Goal: Task Accomplishment & Management: Manage account settings

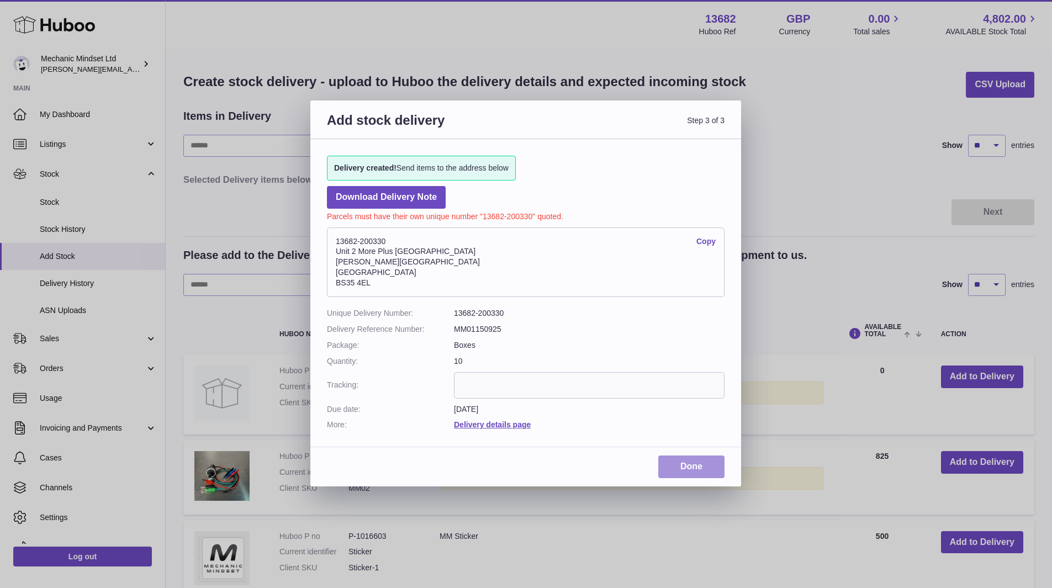
click at [702, 470] on link "Done" at bounding box center [691, 467] width 66 height 23
click at [856, 156] on div "Add stock delivery Step 3 of 3 Delivery created! Send items to the address belo…" at bounding box center [526, 294] width 1052 height 588
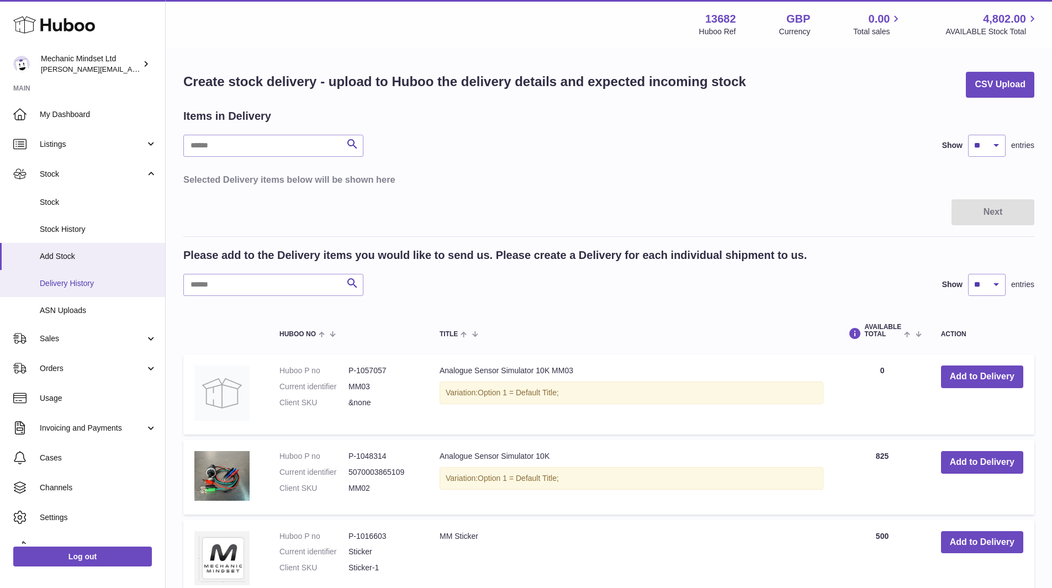
click at [77, 284] on span "Delivery History" at bounding box center [98, 283] width 117 height 10
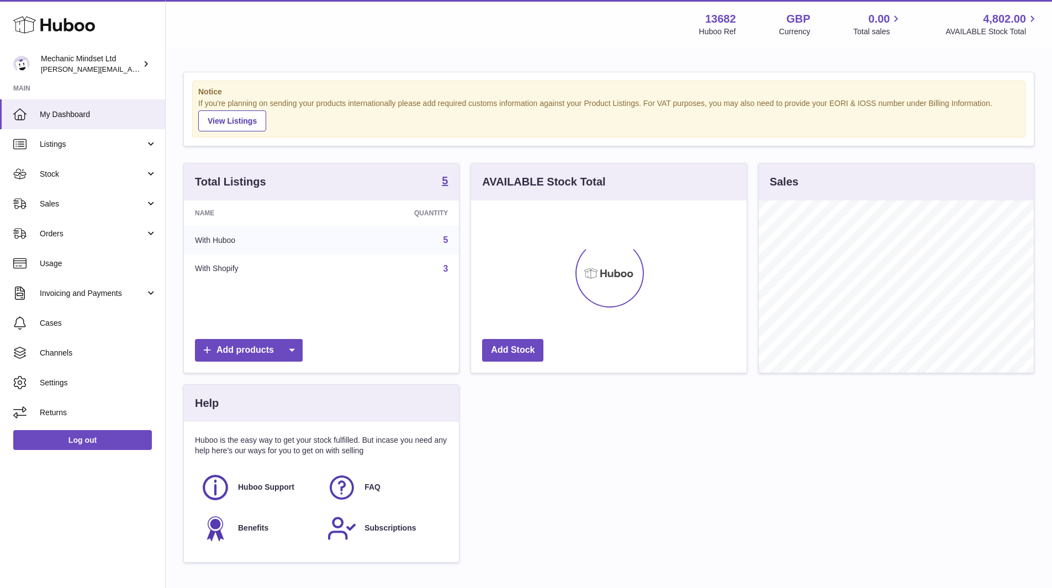
scroll to position [172, 276]
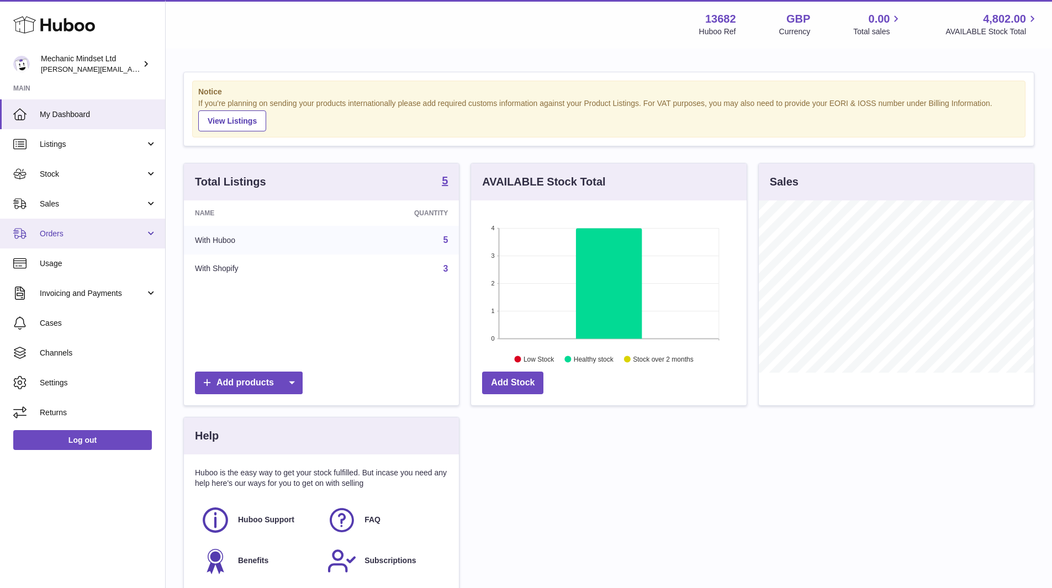
click at [67, 235] on span "Orders" at bounding box center [92, 234] width 105 height 10
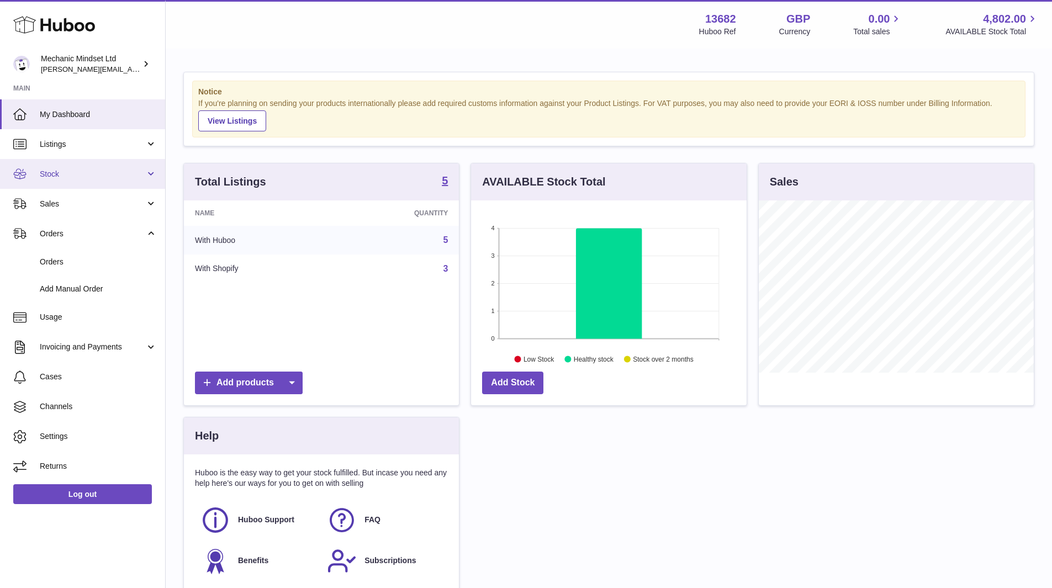
click at [76, 176] on span "Stock" at bounding box center [92, 174] width 105 height 10
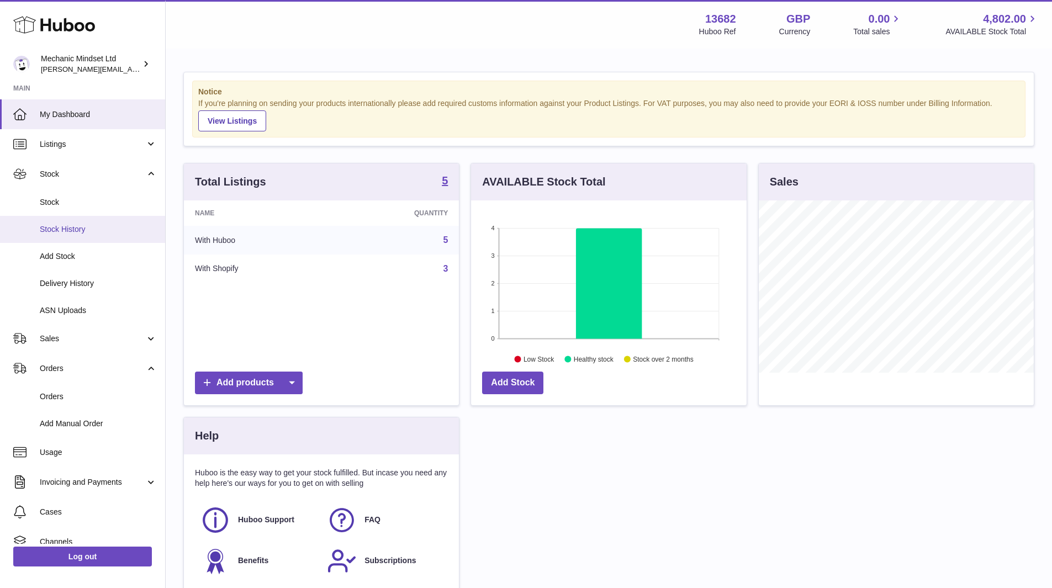
click at [73, 232] on span "Stock History" at bounding box center [98, 229] width 117 height 10
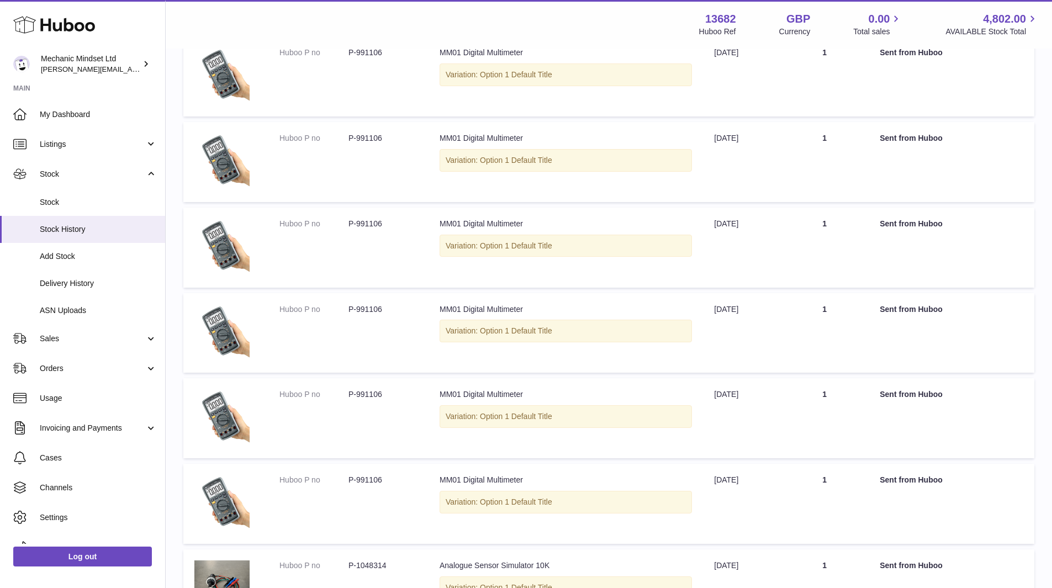
scroll to position [552, 0]
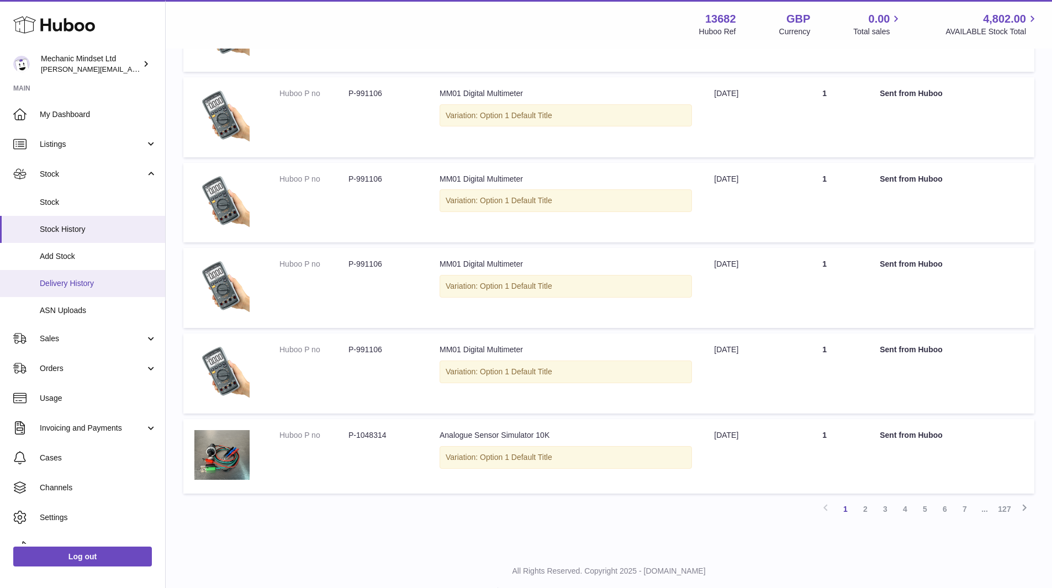
click at [71, 280] on span "Delivery History" at bounding box center [98, 283] width 117 height 10
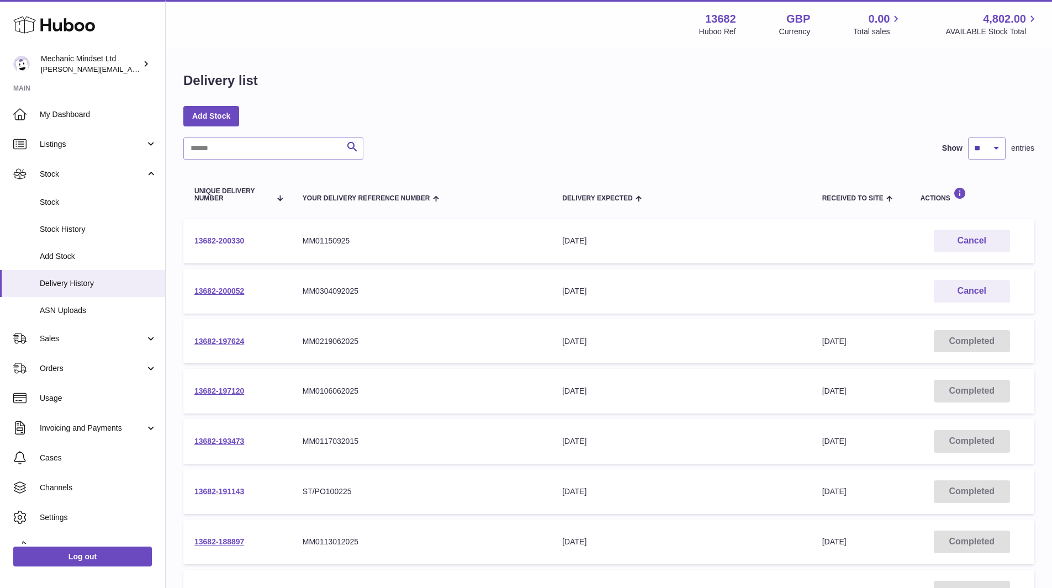
click at [223, 239] on link "13682-200330" at bounding box center [219, 240] width 50 height 9
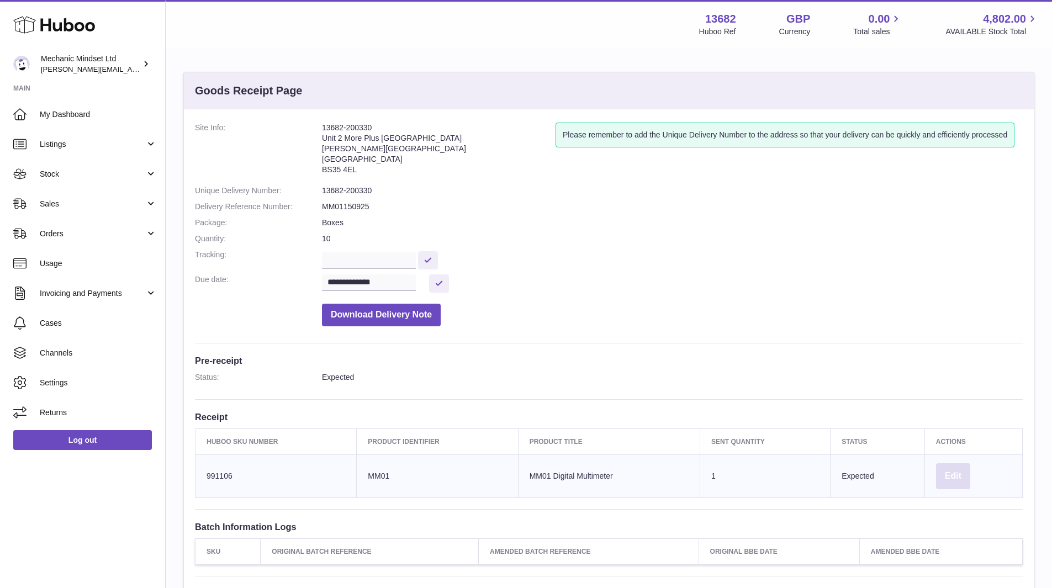
click at [960, 476] on button "Edit" at bounding box center [953, 476] width 34 height 26
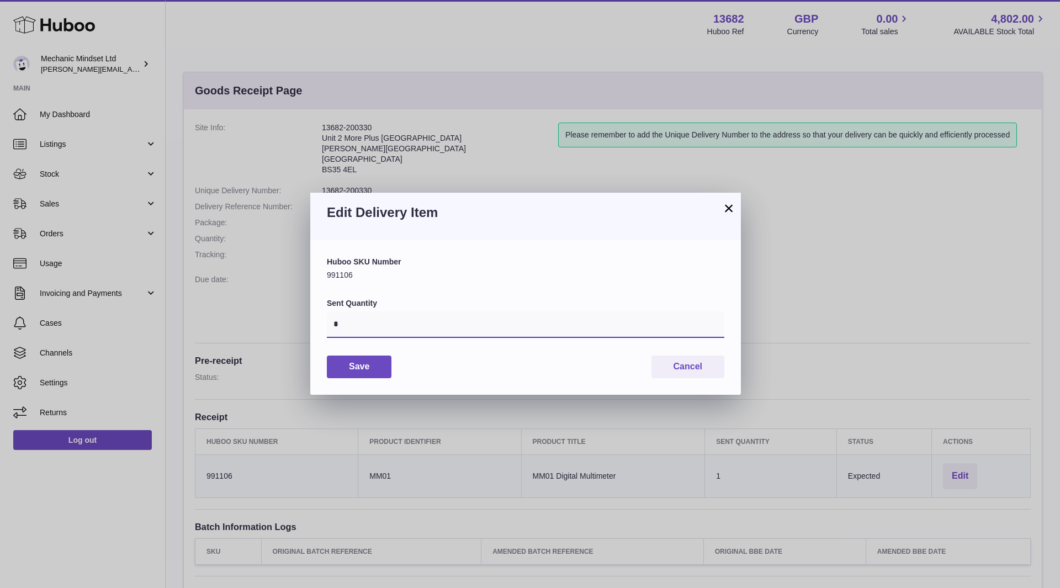
drag, startPoint x: 368, startPoint y: 330, endPoint x: 326, endPoint y: 329, distance: 42.5
click at [326, 329] on div "Huboo SKU Number 991106 Sent Quantity * Save Cancel" at bounding box center [525, 317] width 431 height 154
type input "***"
click at [354, 369] on button "Save" at bounding box center [359, 367] width 65 height 23
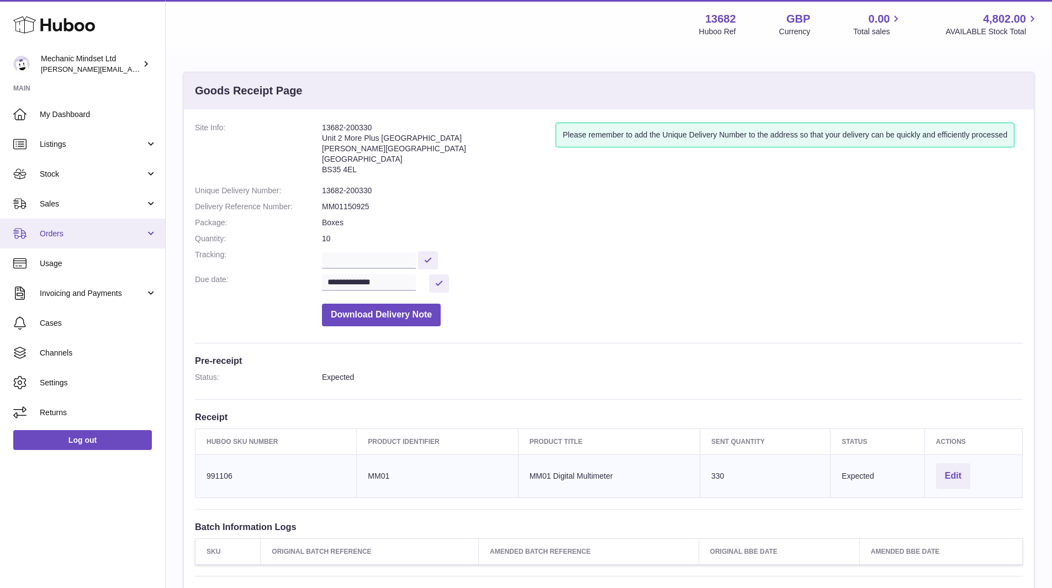
click at [80, 226] on link "Orders" at bounding box center [82, 234] width 165 height 30
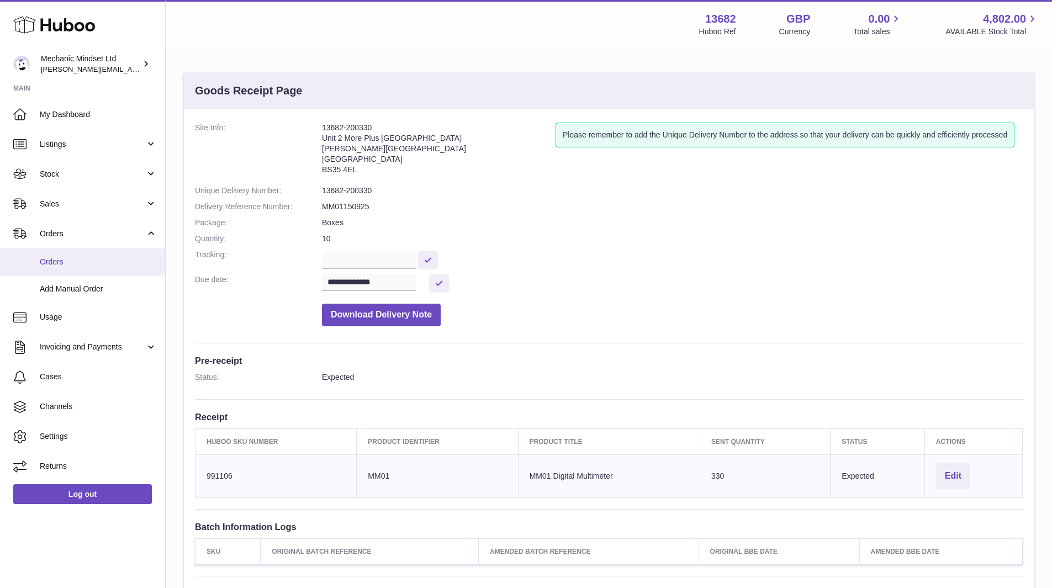
click at [64, 263] on span "Orders" at bounding box center [98, 262] width 117 height 10
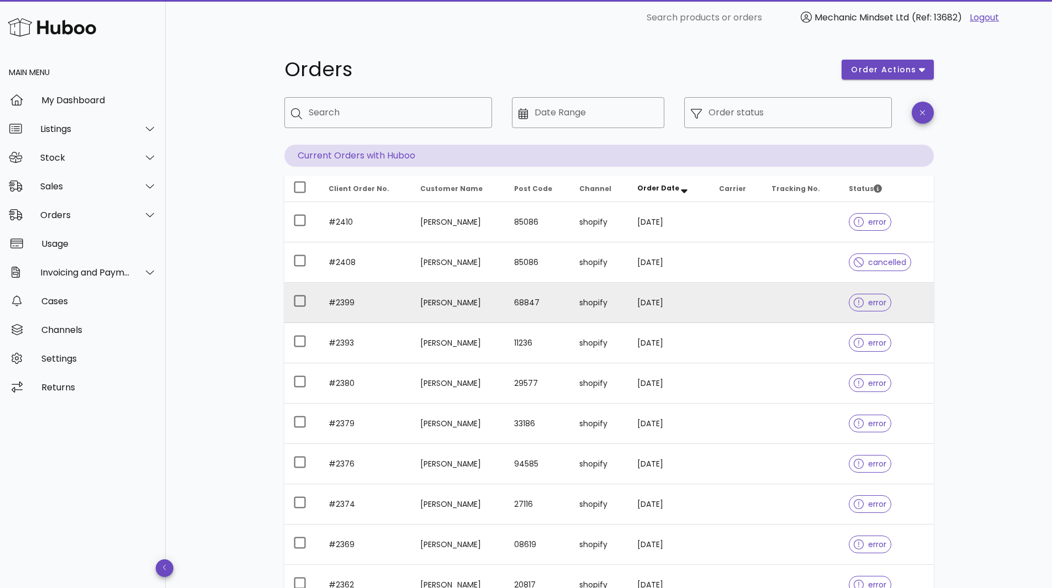
click at [862, 302] on div at bounding box center [861, 302] width 14 height 11
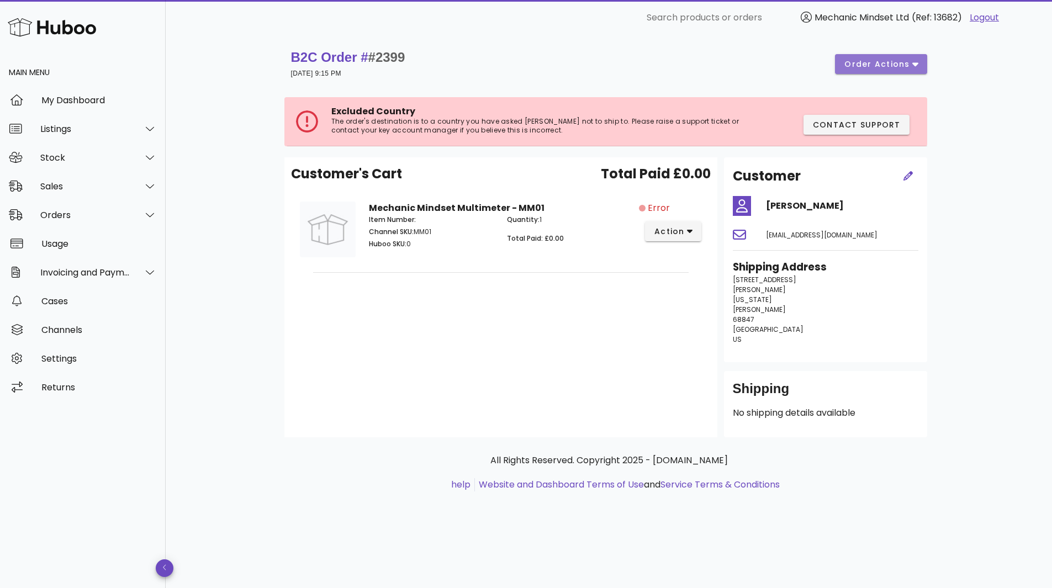
click at [876, 63] on span "order actions" at bounding box center [877, 65] width 66 height 12
click at [730, 67] on div "B2C Order # #2399 11 September 2025 at 9:15 PM order actions" at bounding box center [609, 64] width 636 height 31
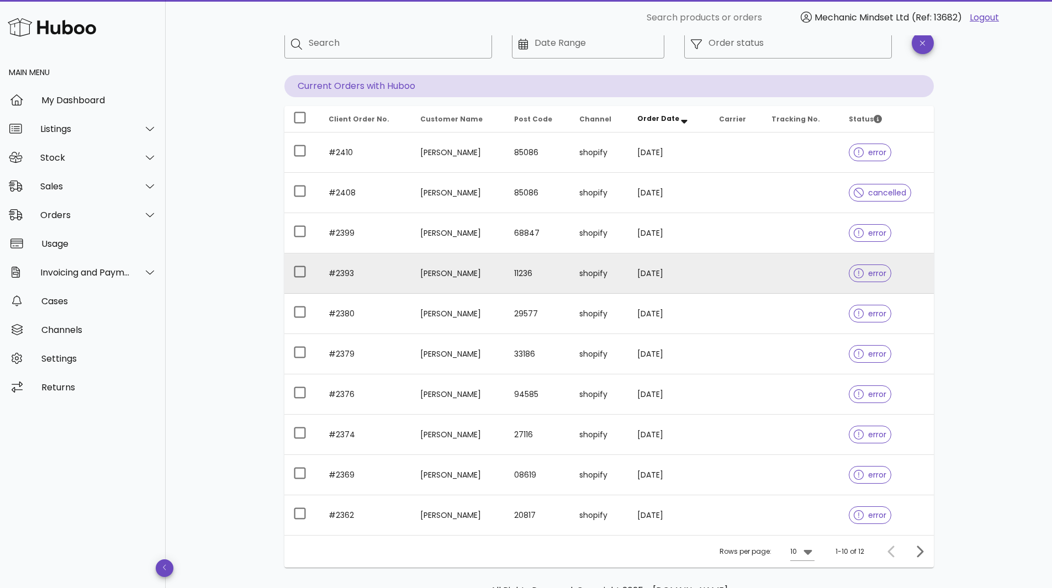
scroll to position [139, 0]
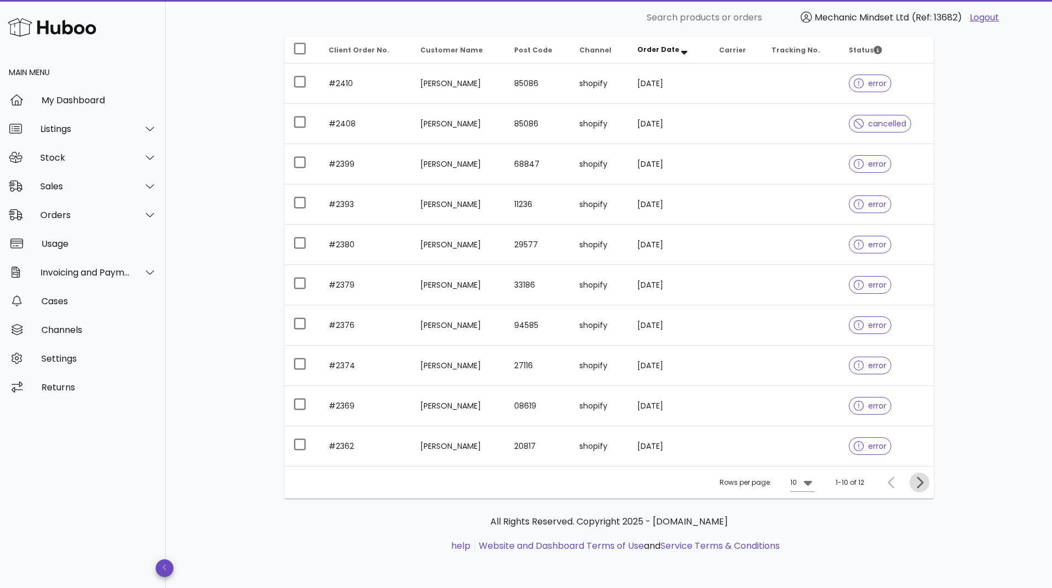
click at [915, 480] on icon "Next page" at bounding box center [919, 482] width 13 height 13
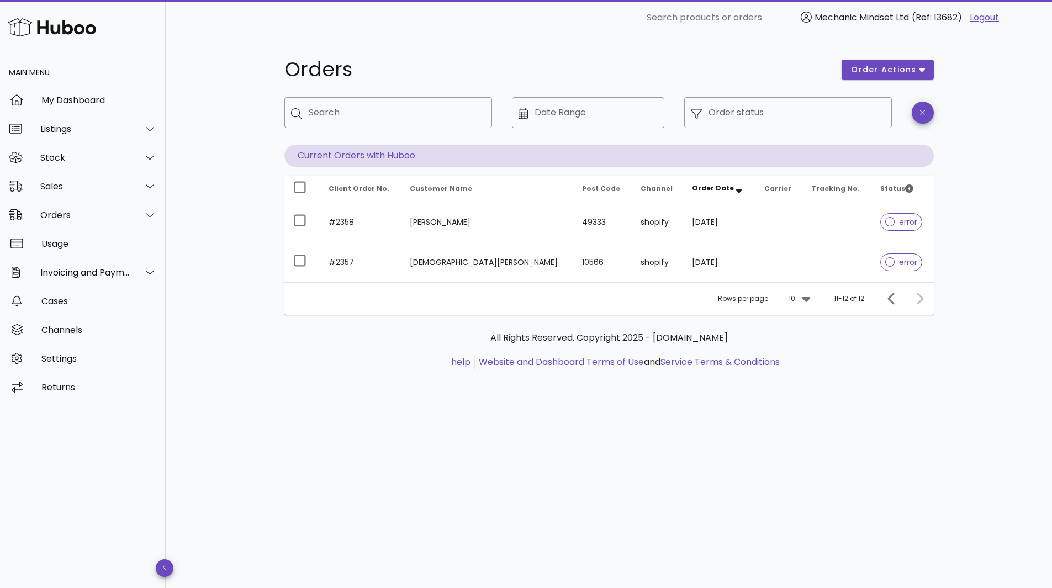
click at [922, 299] on div at bounding box center [918, 299] width 24 height 20
click at [887, 295] on icon "Previous page" at bounding box center [891, 298] width 13 height 13
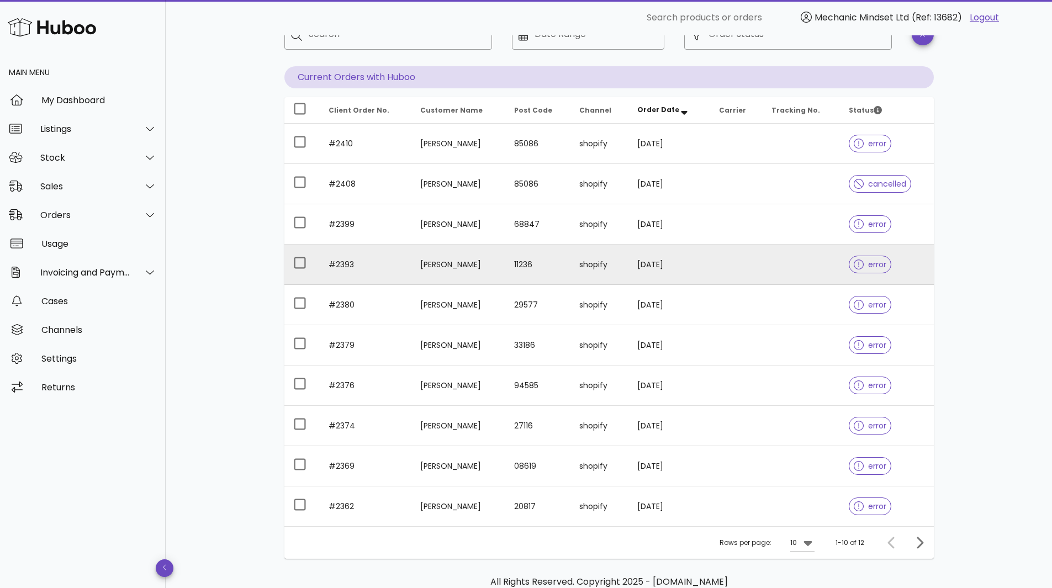
scroll to position [139, 0]
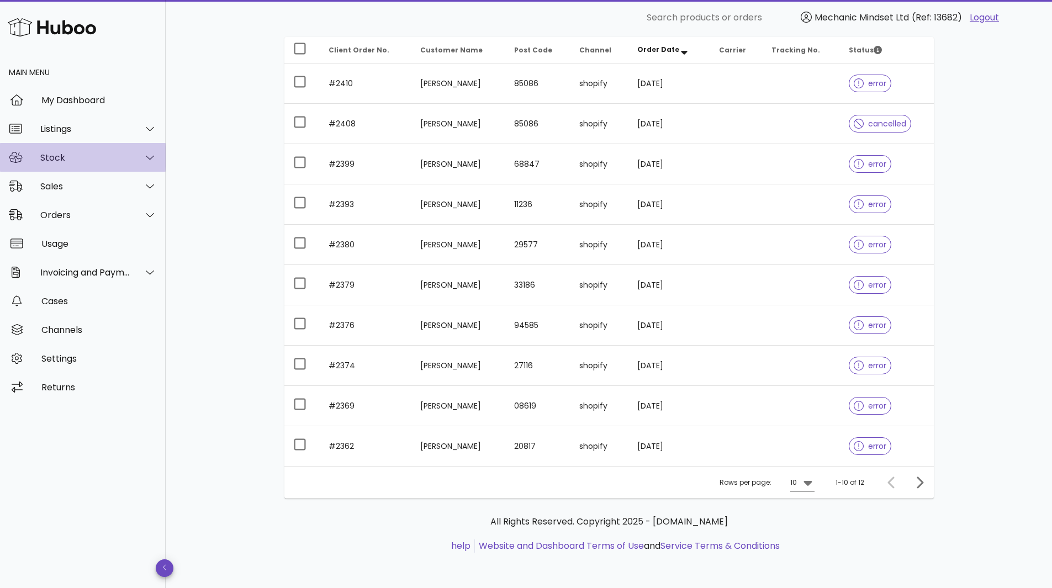
click at [89, 151] on div "Stock" at bounding box center [83, 157] width 166 height 29
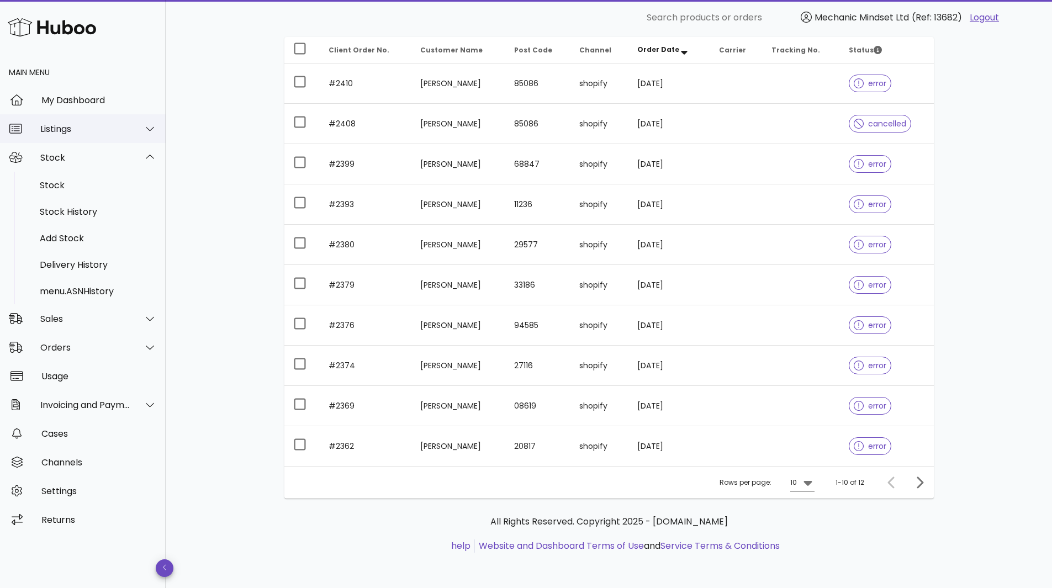
click at [69, 126] on div "Listings" at bounding box center [85, 129] width 90 height 10
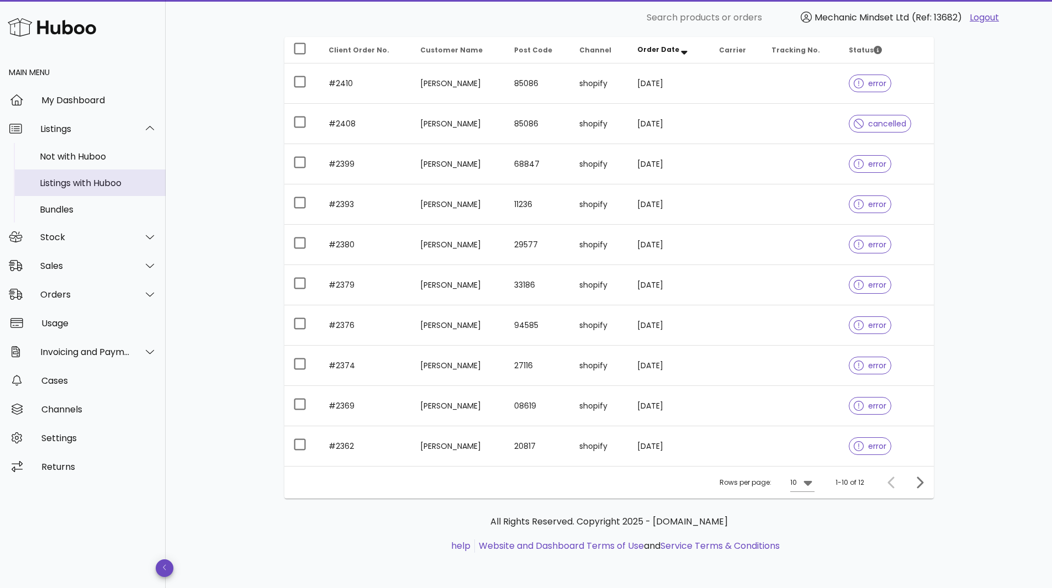
click at [82, 181] on div "Listings with Huboo" at bounding box center [98, 183] width 117 height 10
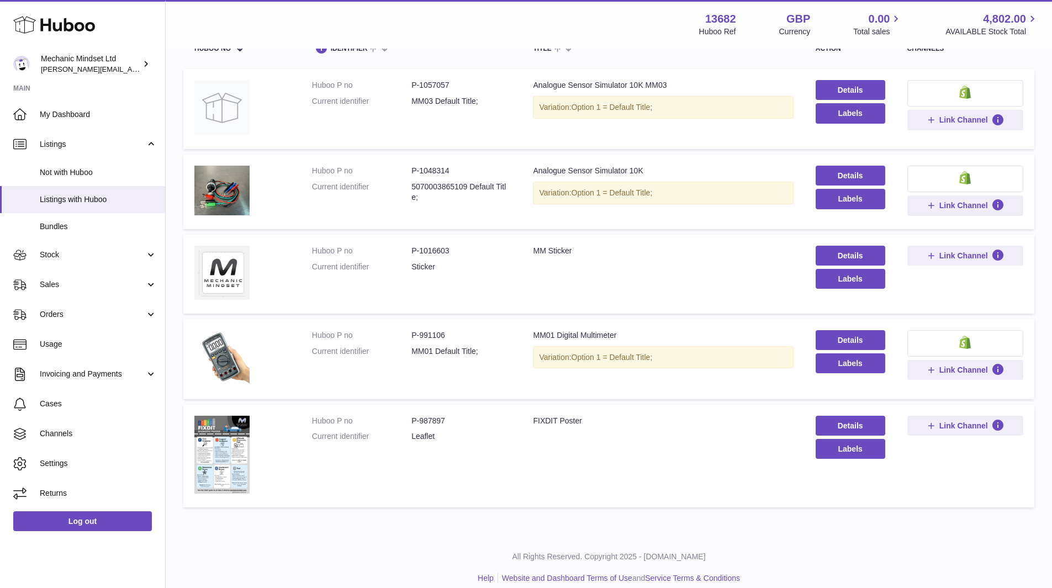
scroll to position [139, 0]
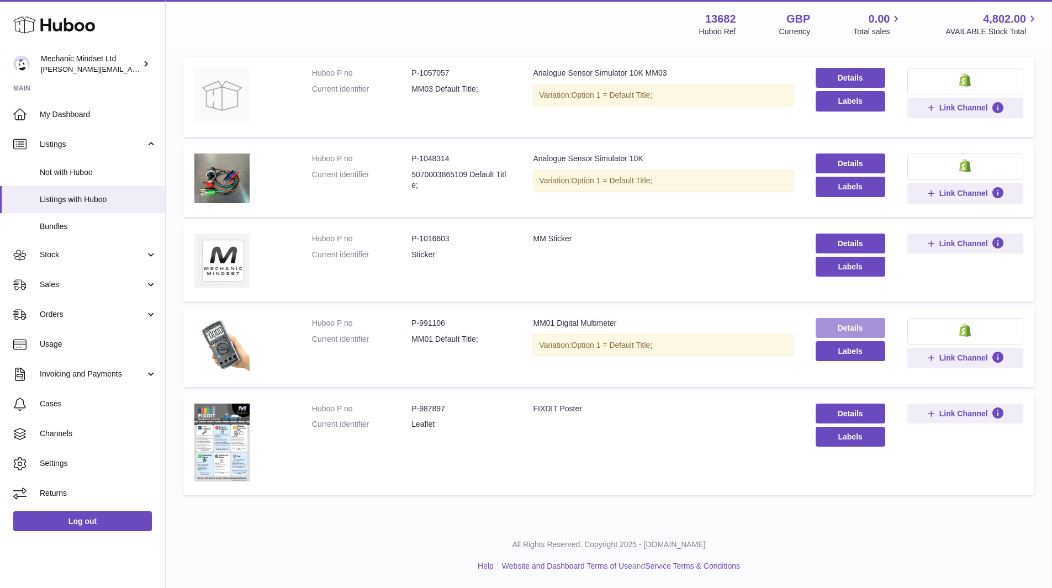
click at [853, 329] on link "Details" at bounding box center [851, 328] width 70 height 20
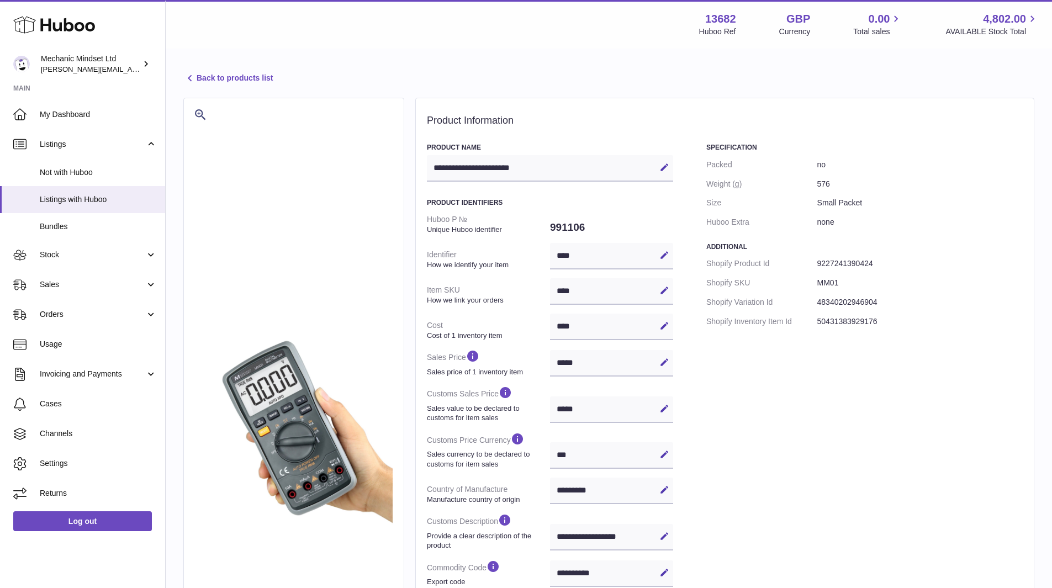
select select "**"
select select "****"
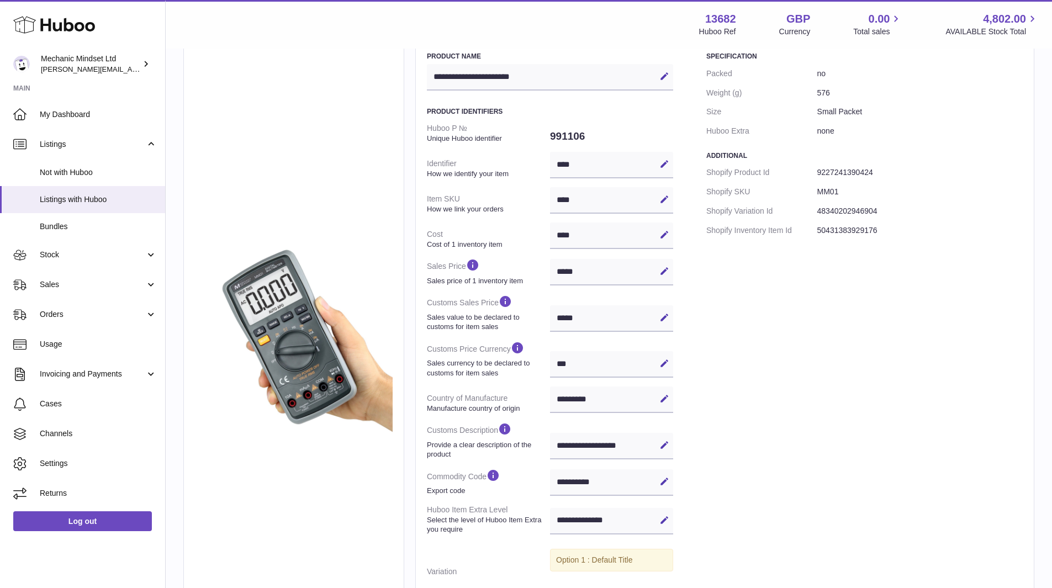
scroll to position [110, 0]
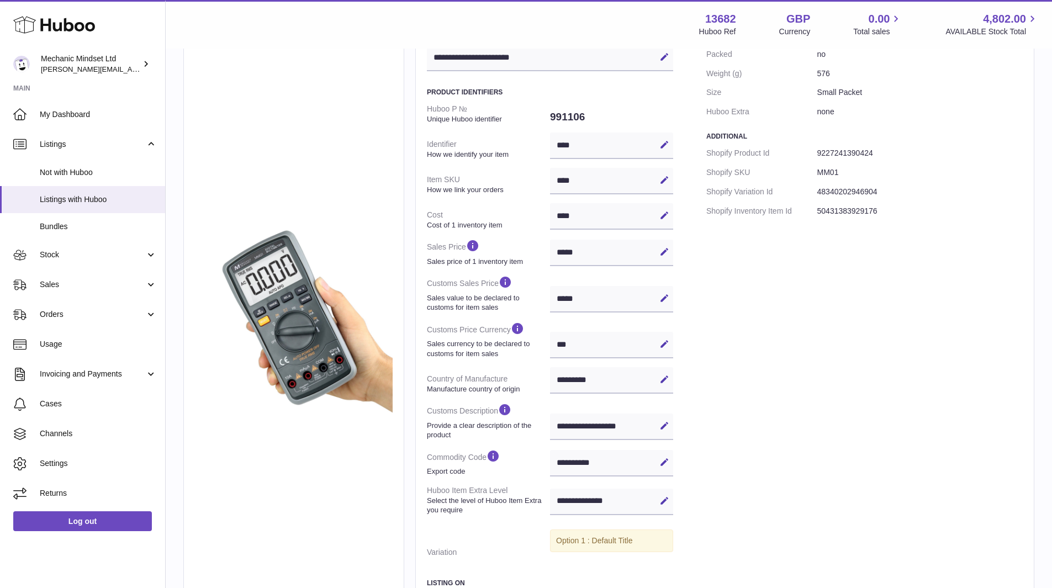
drag, startPoint x: 574, startPoint y: 292, endPoint x: 562, endPoint y: 290, distance: 11.6
click at [562, 290] on div "***** Edit Cancel Save" at bounding box center [611, 299] width 123 height 27
click at [660, 297] on icon at bounding box center [664, 298] width 10 height 10
type input "*"
type input "**"
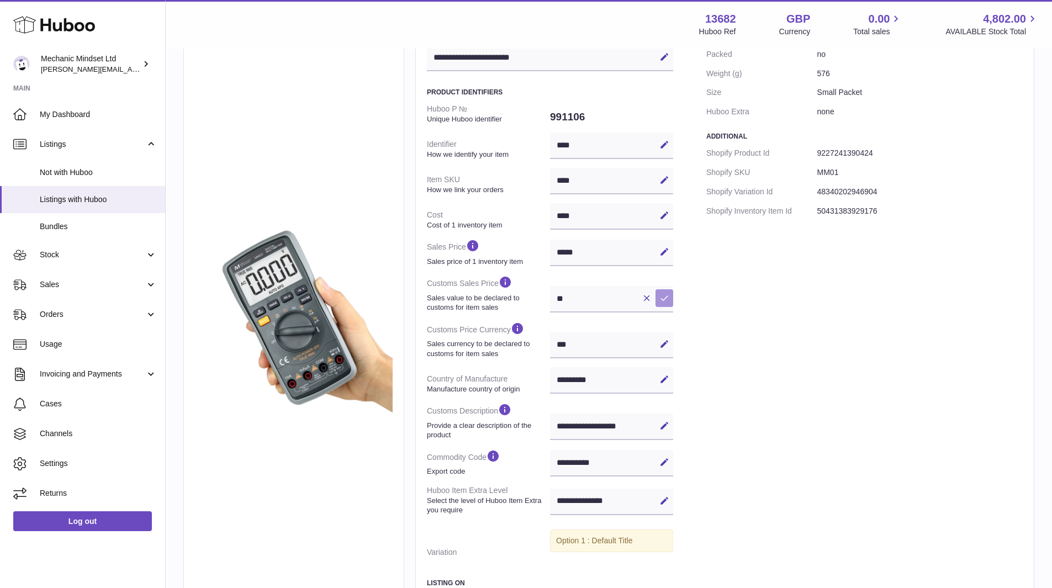
click at [662, 292] on button "Save" at bounding box center [664, 298] width 18 height 18
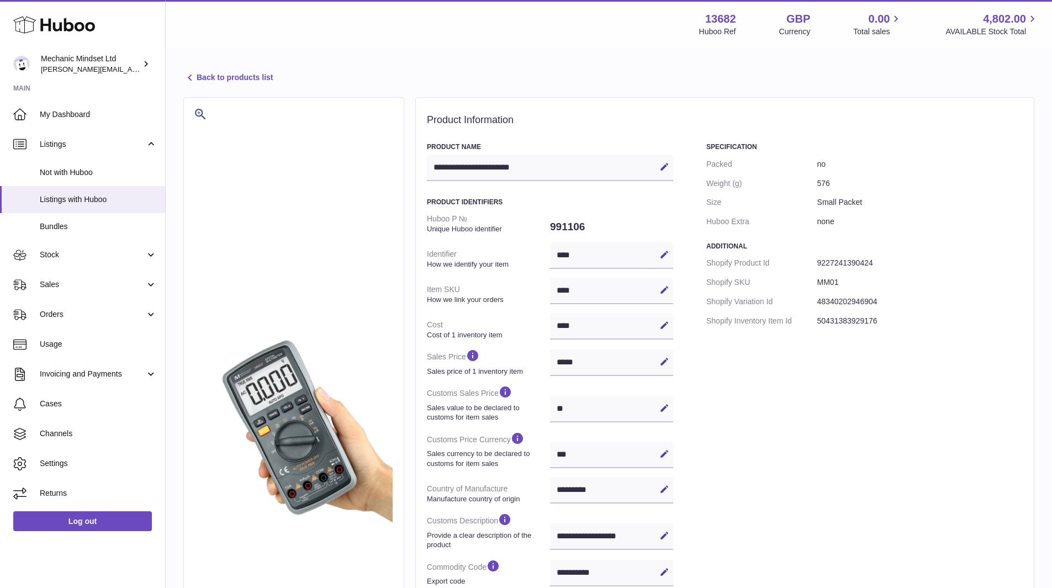
scroll to position [0, 0]
click at [232, 78] on link "Back to products list" at bounding box center [227, 78] width 89 height 13
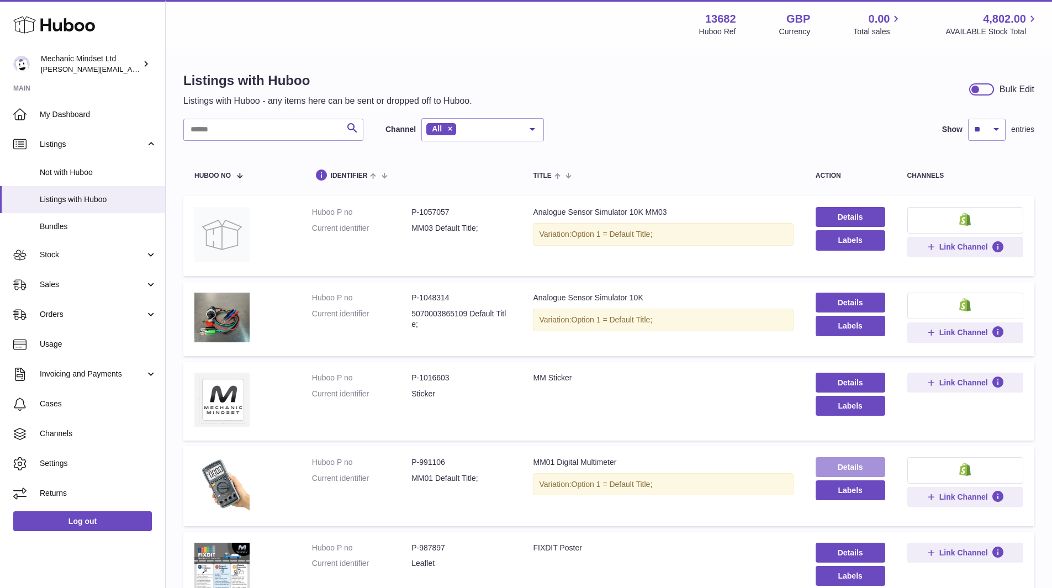
click at [869, 465] on link "Details" at bounding box center [851, 467] width 70 height 20
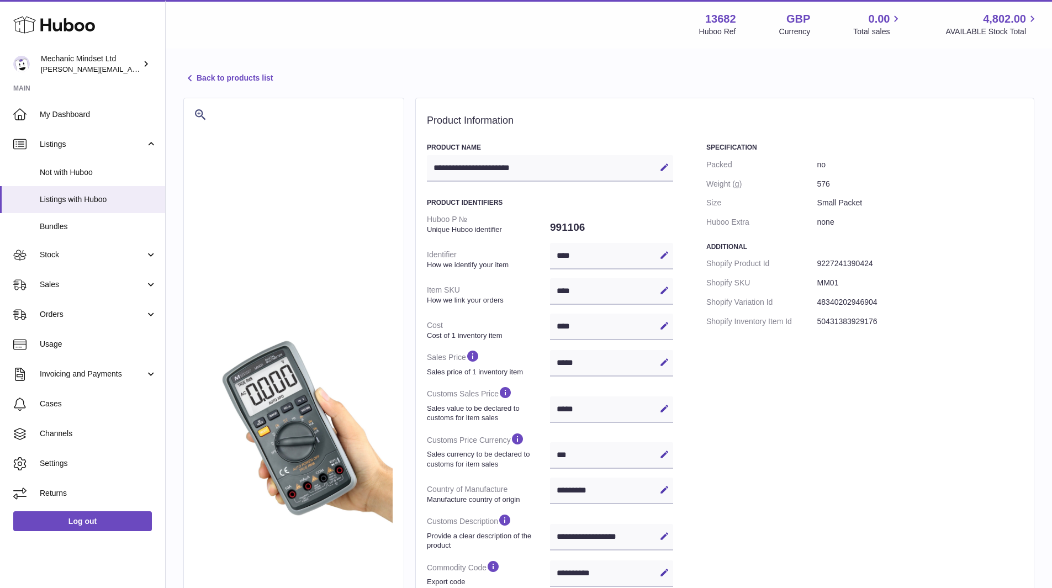
select select "**"
select select "****"
click at [239, 45] on div "Menu Huboo 13682 Huboo Ref GBP Currency 0.00 Total sales 4,802.00 AVAILABLE Sto…" at bounding box center [609, 24] width 886 height 49
click at [218, 80] on link "Back to products list" at bounding box center [227, 78] width 89 height 13
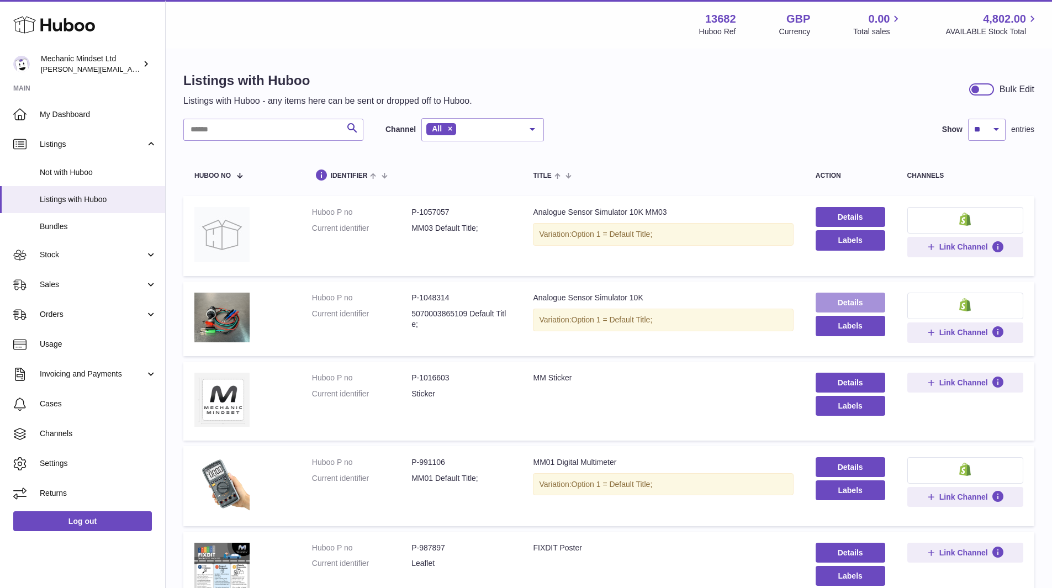
click at [823, 301] on link "Details" at bounding box center [851, 303] width 70 height 20
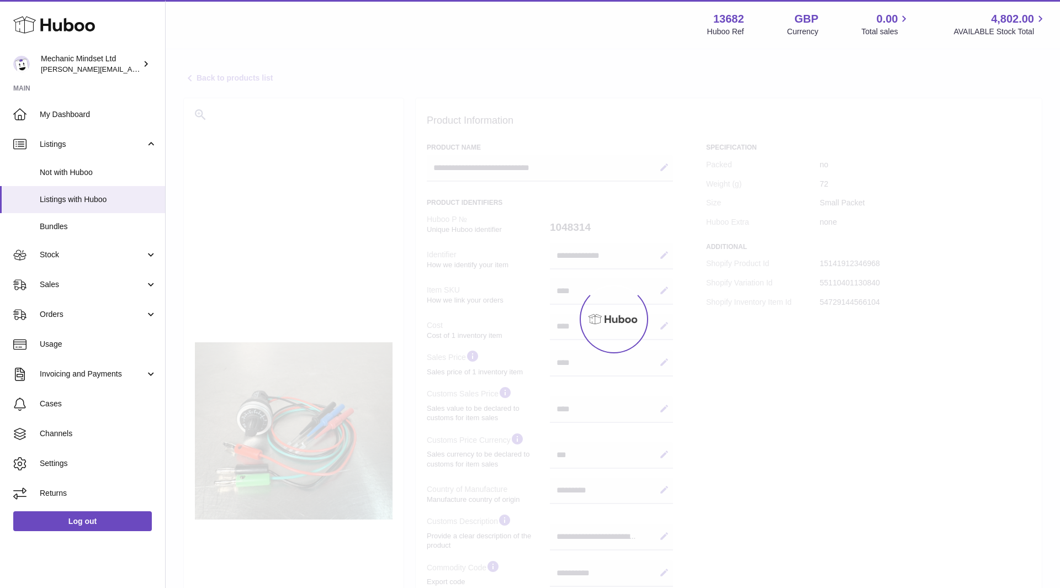
select select "**"
select select "****"
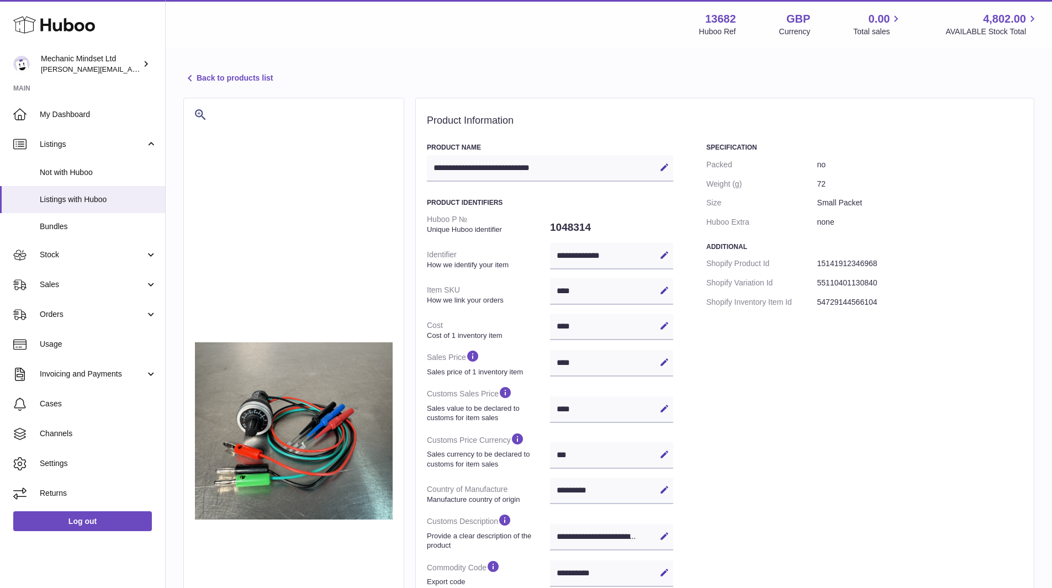
click at [562, 412] on div "**** Edit Cancel Save" at bounding box center [611, 409] width 123 height 27
click at [660, 409] on icon at bounding box center [664, 409] width 10 height 10
type input "****"
click at [665, 407] on icon at bounding box center [664, 409] width 10 height 10
click at [213, 74] on link "Back to products list" at bounding box center [227, 78] width 89 height 13
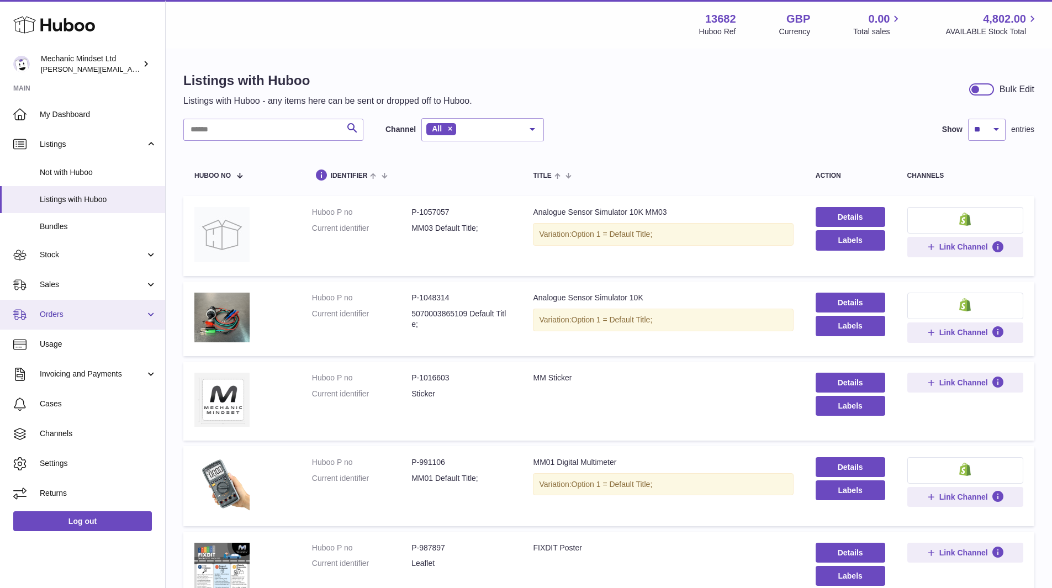
click at [84, 311] on span "Orders" at bounding box center [92, 314] width 105 height 10
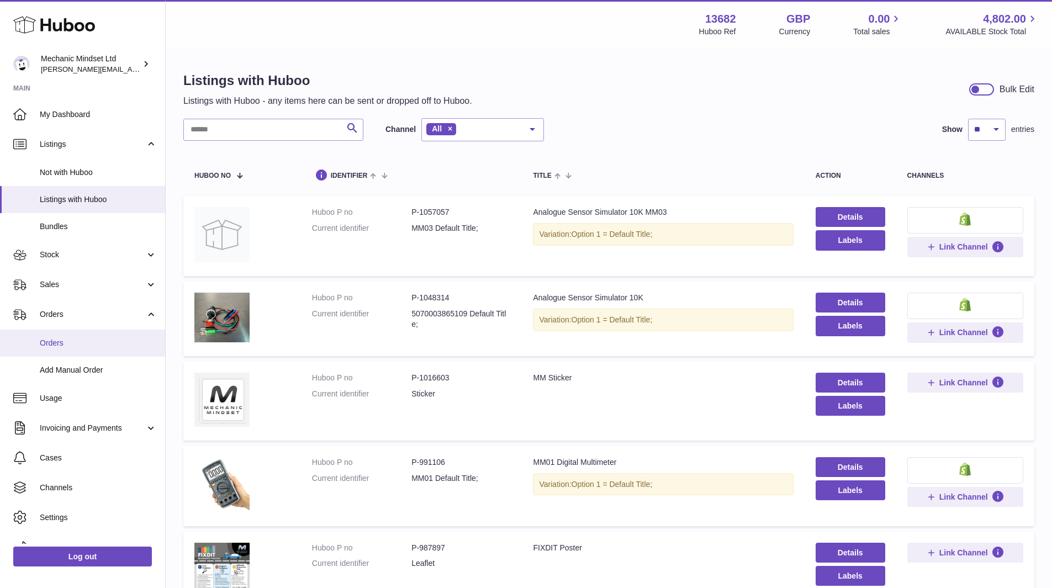
click at [75, 338] on span "Orders" at bounding box center [98, 343] width 117 height 10
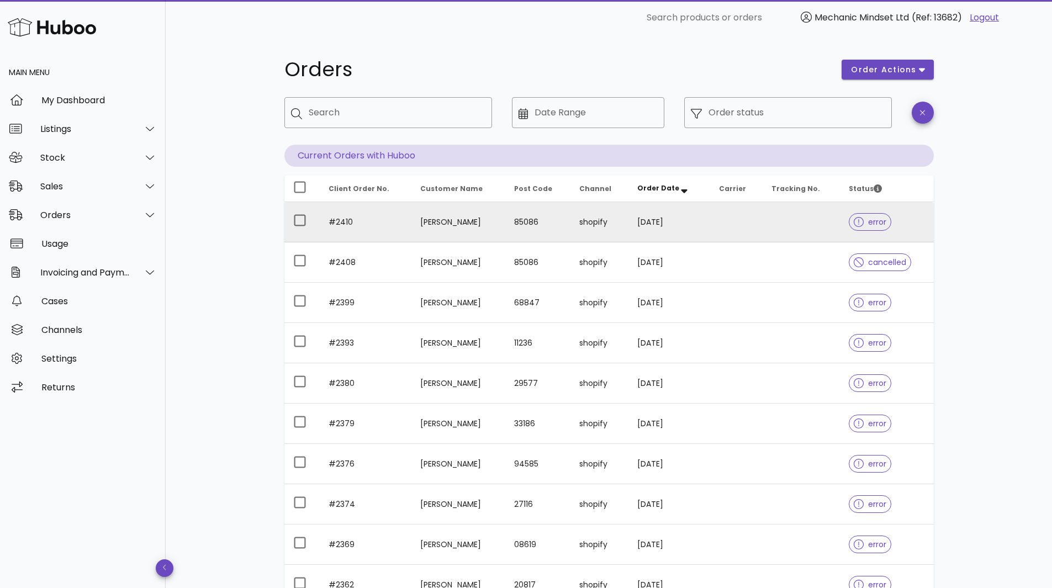
click at [864, 225] on div at bounding box center [861, 221] width 14 height 11
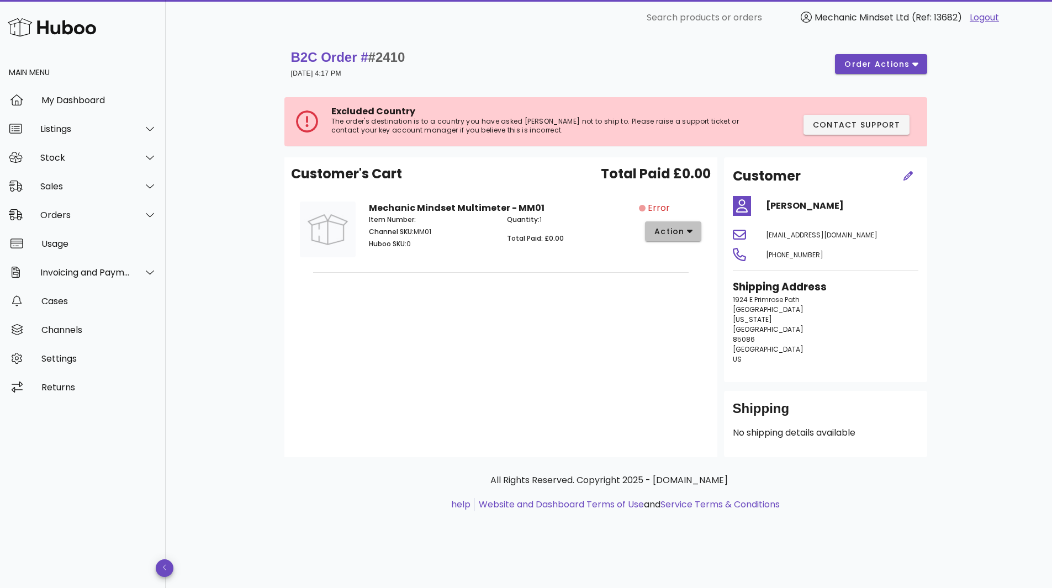
click at [682, 231] on span "action" at bounding box center [669, 232] width 31 height 12
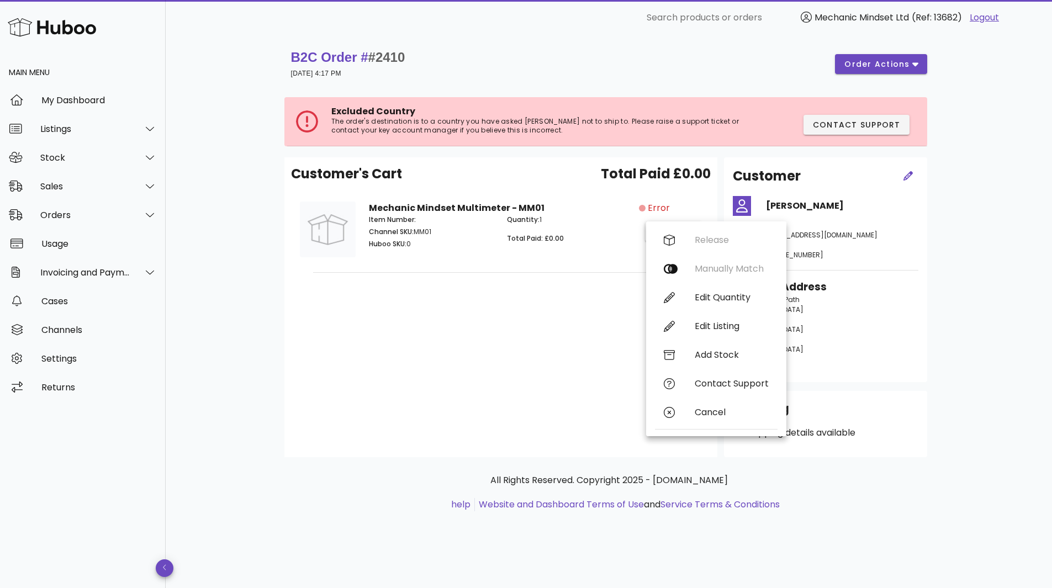
click at [587, 363] on div "Customer's Cart Total Paid £0.00 Mechanic Mindset Multimeter - MM01 Item Number…" at bounding box center [500, 307] width 433 height 300
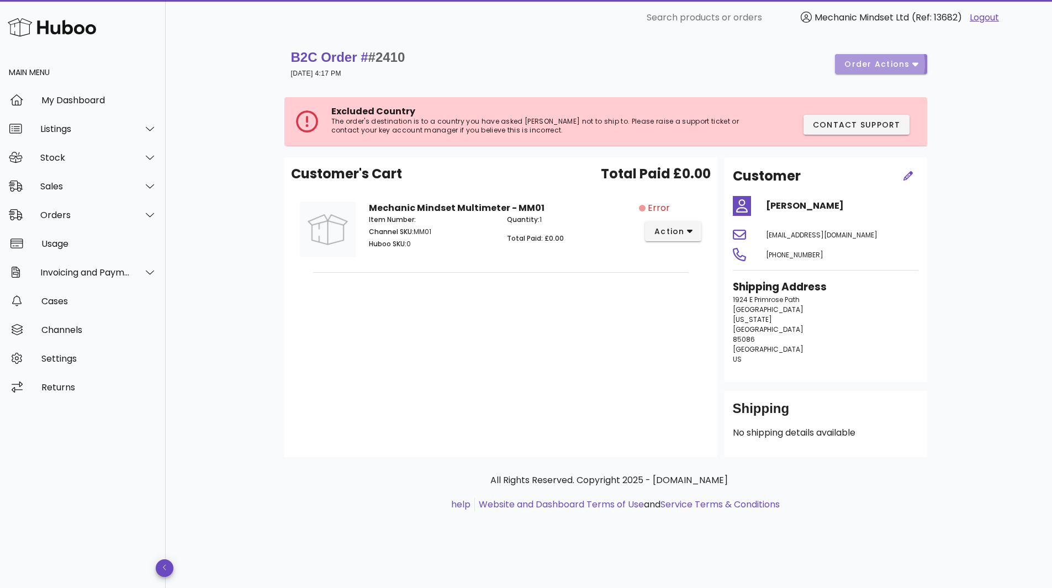
click at [888, 63] on span "order actions" at bounding box center [877, 65] width 66 height 12
click at [787, 63] on div "B2C Order # #2410 14 September 2025 at 4:17 PM order actions" at bounding box center [609, 64] width 636 height 31
click at [833, 126] on span "Contact Support" at bounding box center [856, 125] width 88 height 12
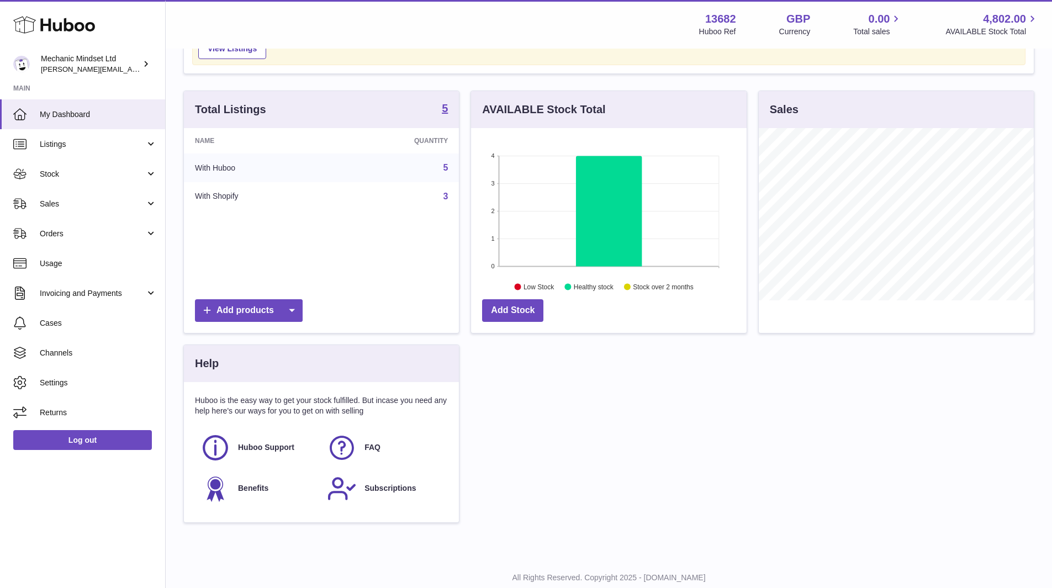
scroll to position [105, 0]
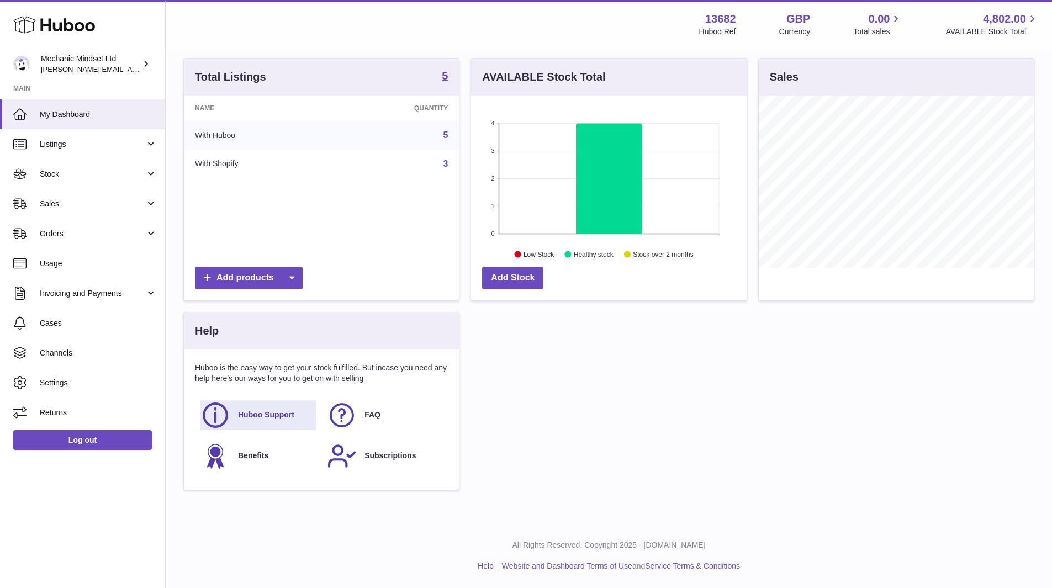
click at [252, 411] on span "Huboo Support" at bounding box center [266, 415] width 56 height 10
